Goal: Task Accomplishment & Management: Complete application form

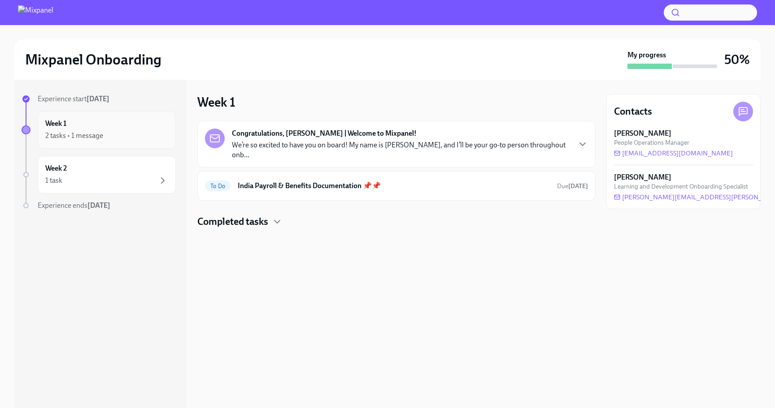
click at [113, 138] on div "2 tasks • 1 message" at bounding box center [106, 135] width 123 height 11
click at [107, 175] on div "1 task" at bounding box center [106, 180] width 123 height 11
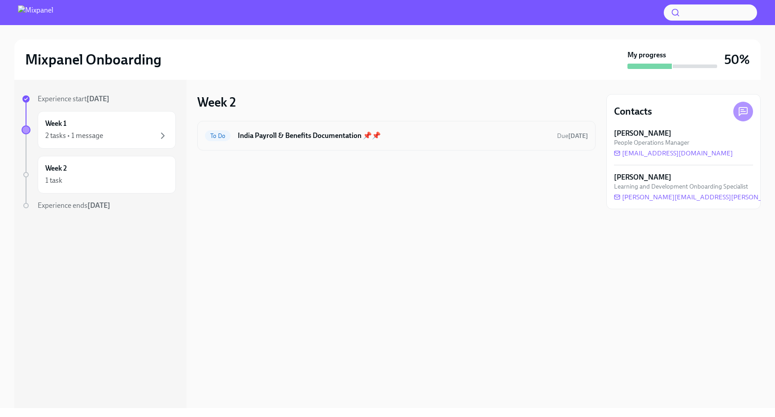
click at [303, 133] on h6 "India Payroll & Benefits Documentation 📌📌" at bounding box center [394, 136] width 312 height 10
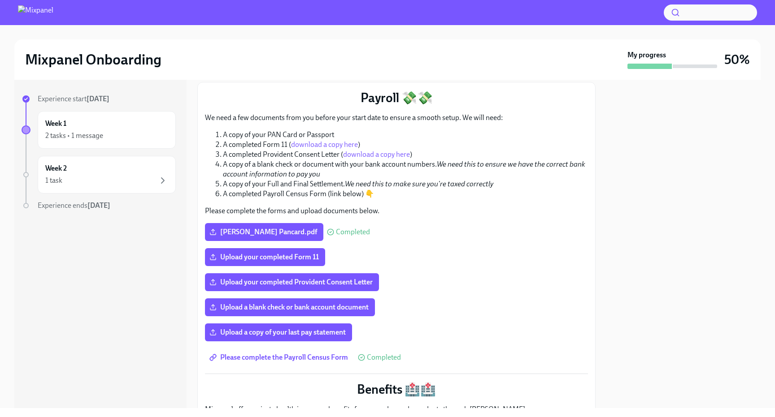
scroll to position [105, 0]
click at [255, 328] on span "Upload a copy of your last pay statement" at bounding box center [278, 332] width 135 height 9
click at [0, 0] on input "Upload a copy of your last pay statement" at bounding box center [0, 0] width 0 height 0
click at [263, 252] on span "Upload your completed Form 11" at bounding box center [265, 256] width 108 height 9
click at [0, 0] on input "Upload your completed Form 11" at bounding box center [0, 0] width 0 height 0
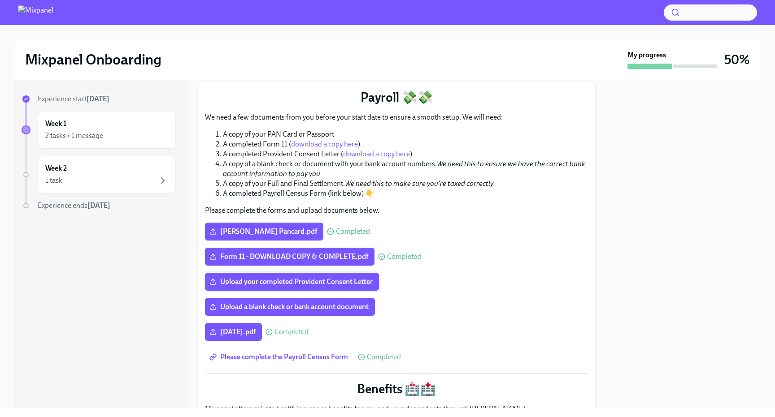
click at [296, 278] on span "Upload your completed Provident Consent Letter" at bounding box center [291, 282] width 161 height 9
click at [0, 0] on input "Upload your completed Provident Consent Letter" at bounding box center [0, 0] width 0 height 0
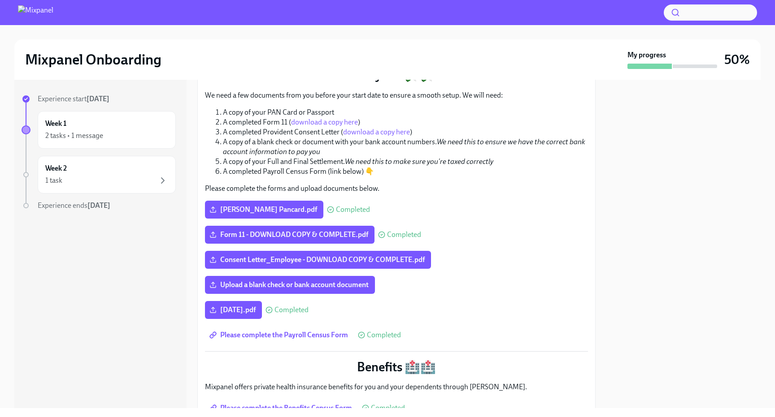
scroll to position [128, 0]
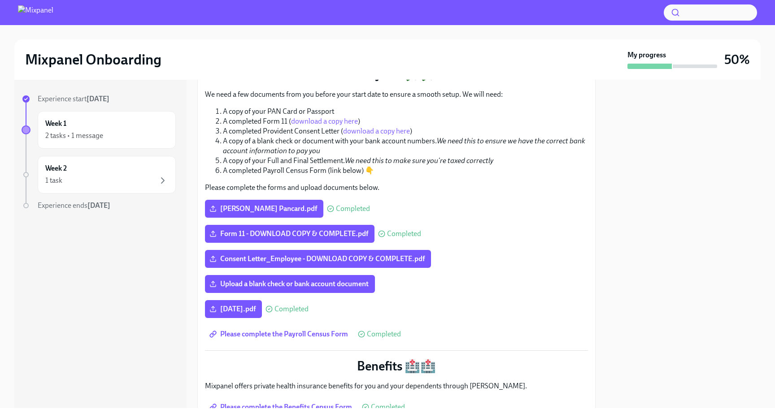
click at [448, 278] on div "Upload a blank check or bank account document" at bounding box center [396, 284] width 383 height 18
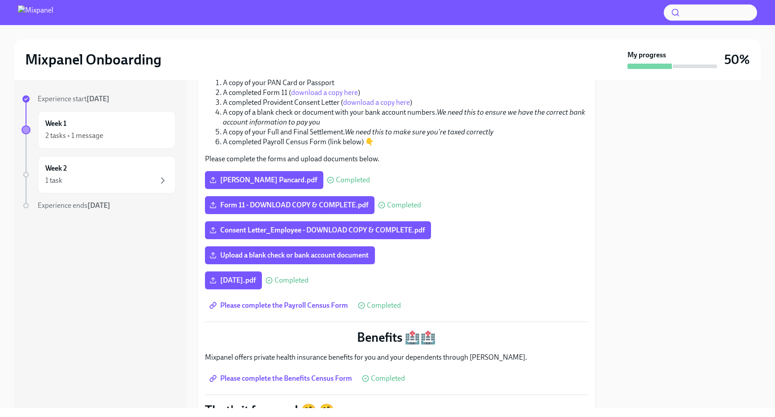
click at [450, 247] on div "Upload a blank check or bank account document" at bounding box center [396, 256] width 383 height 18
click at [496, 231] on div "Payroll 💸💸 We need a few documents from you before your start date to ensure a …" at bounding box center [396, 267] width 383 height 459
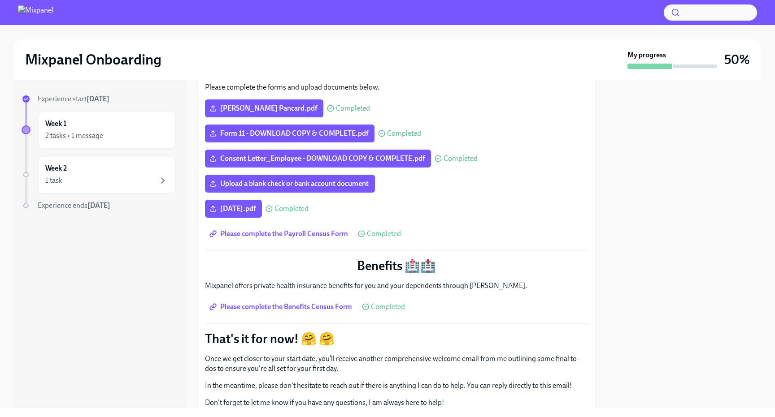
scroll to position [244, 0]
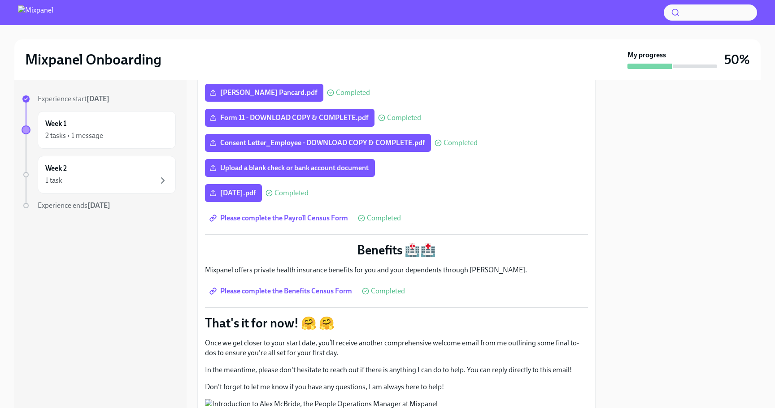
click at [293, 214] on span "Please complete the Payroll Census Form" at bounding box center [279, 218] width 137 height 9
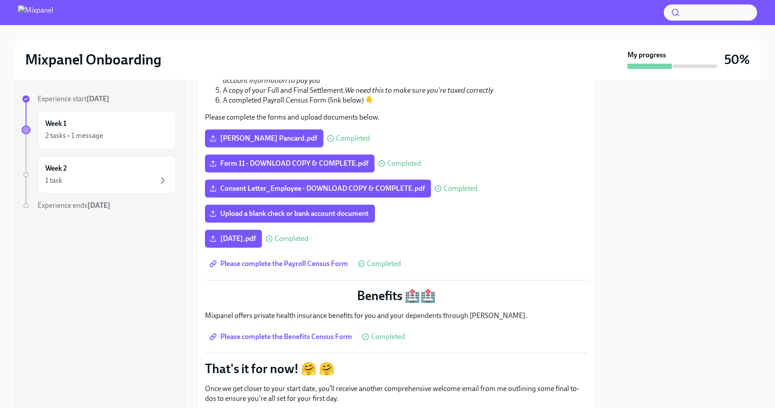
scroll to position [180, 0]
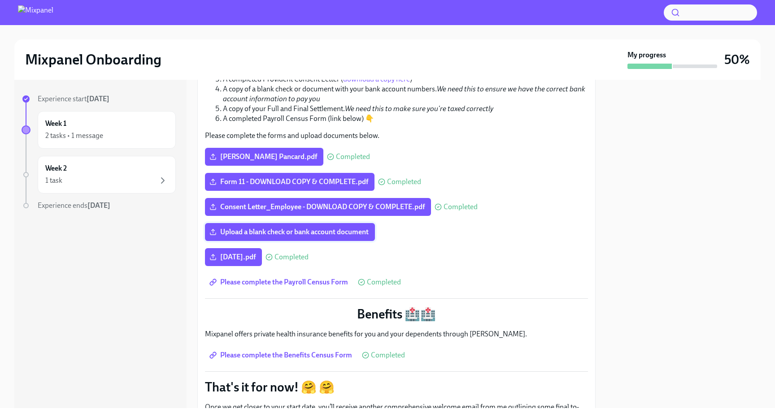
click at [333, 228] on span "Upload a blank check or bank account document" at bounding box center [289, 232] width 157 height 9
click at [0, 0] on input "Upload a blank check or bank account document" at bounding box center [0, 0] width 0 height 0
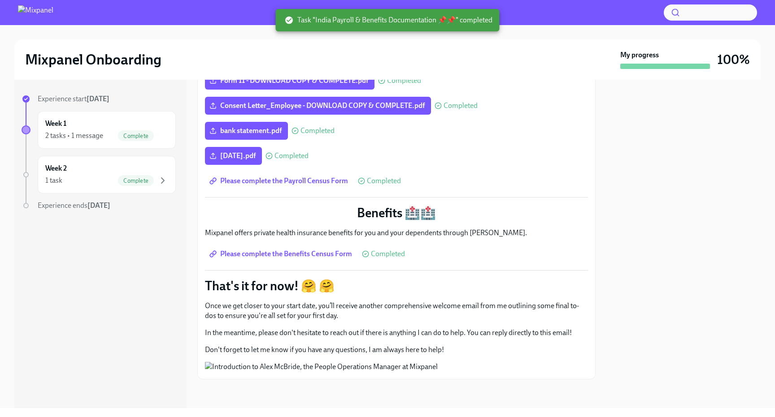
scroll to position [285, 0]
click at [297, 177] on span "Please complete the Payroll Census Form" at bounding box center [279, 181] width 137 height 9
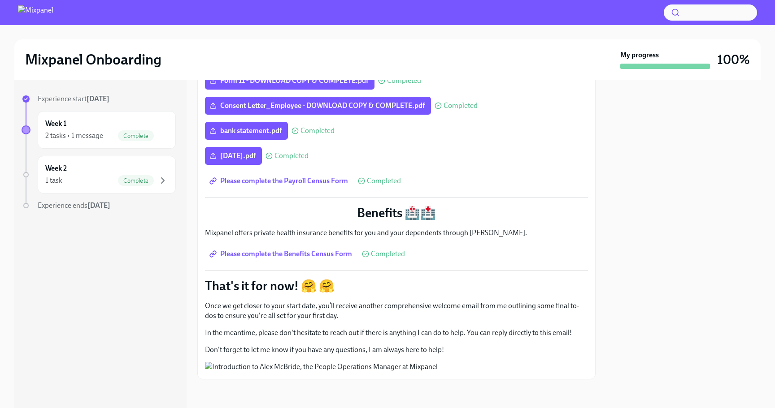
scroll to position [308, 0]
click at [303, 250] on span "Please complete the Benefits Census Form" at bounding box center [281, 254] width 141 height 9
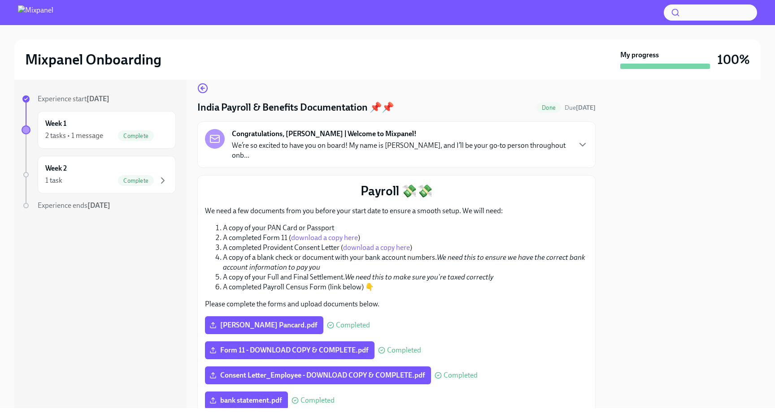
scroll to position [0, 0]
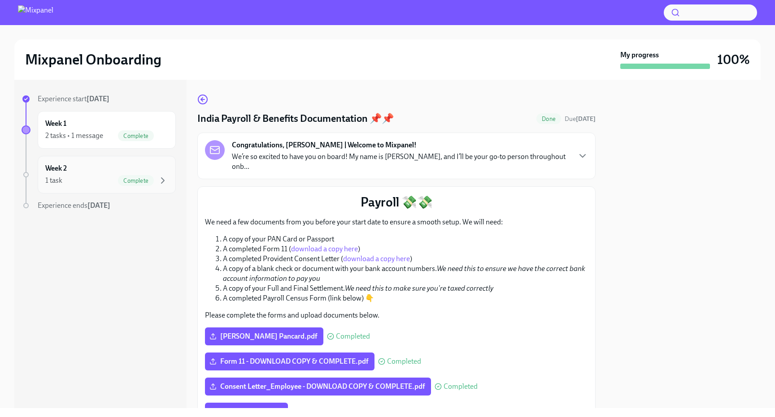
click at [89, 184] on div "1 task Complete" at bounding box center [106, 180] width 123 height 11
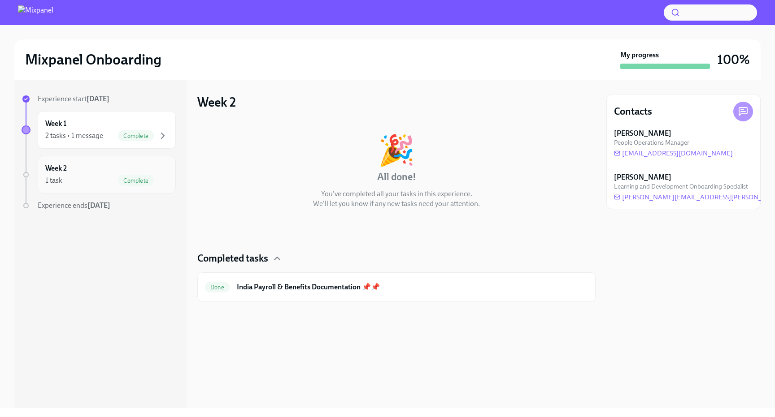
click at [136, 189] on div "Week 2 1 task Complete" at bounding box center [107, 175] width 138 height 38
click at [154, 171] on div "Week 2 1 task Complete" at bounding box center [106, 175] width 123 height 22
click at [274, 258] on icon "button" at bounding box center [277, 258] width 11 height 11
click at [113, 119] on div "Week 1 2 tasks • 1 message Complete" at bounding box center [106, 130] width 123 height 22
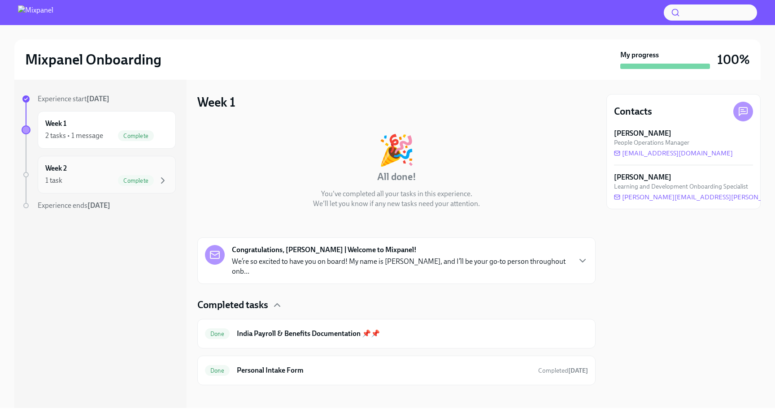
click at [79, 174] on div "Week 2 1 task Complete" at bounding box center [106, 175] width 123 height 22
